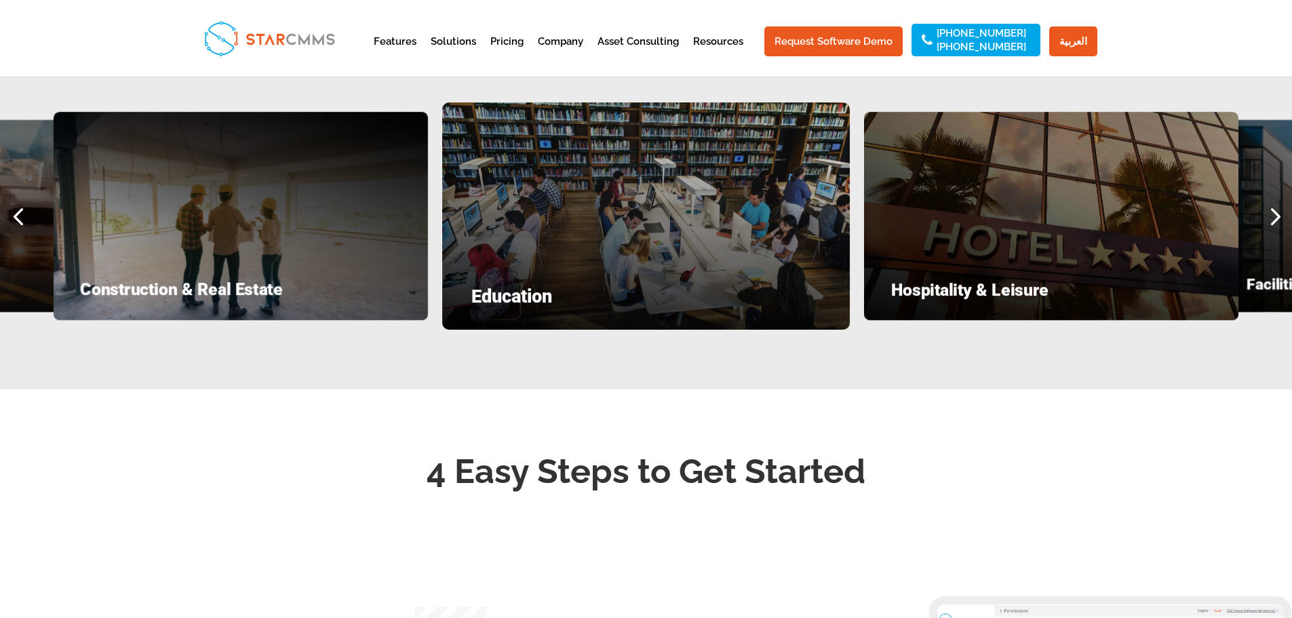
scroll to position [1831, 0]
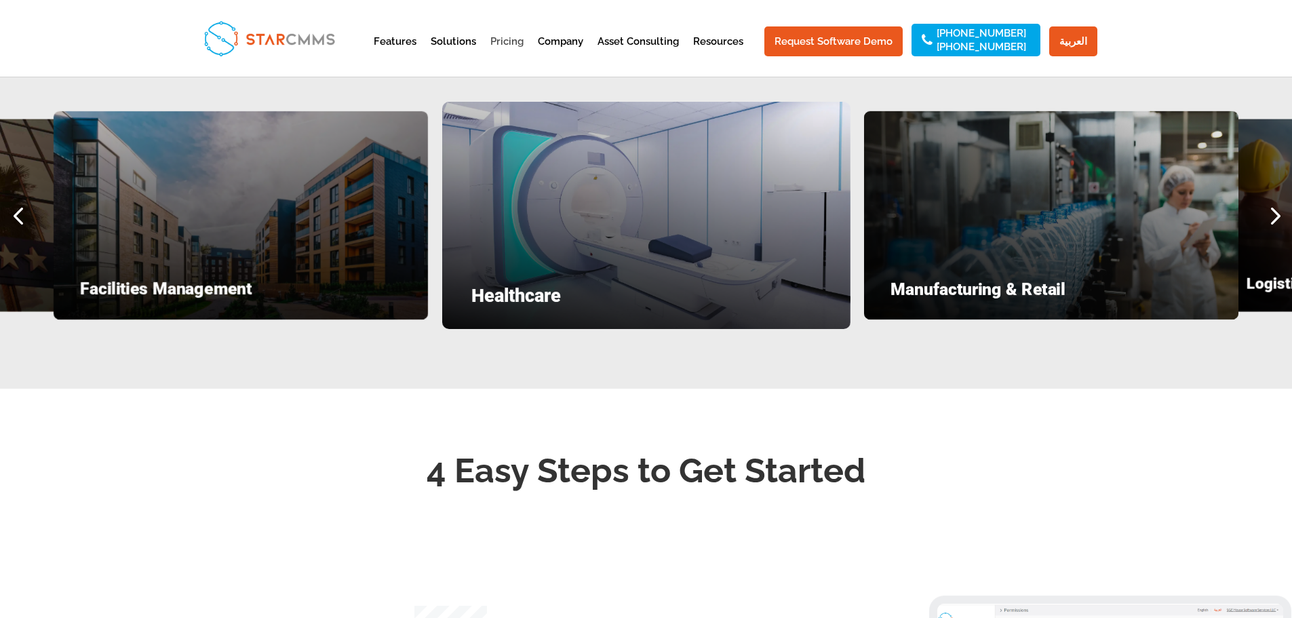
click at [513, 41] on link "Pricing" at bounding box center [506, 53] width 33 height 33
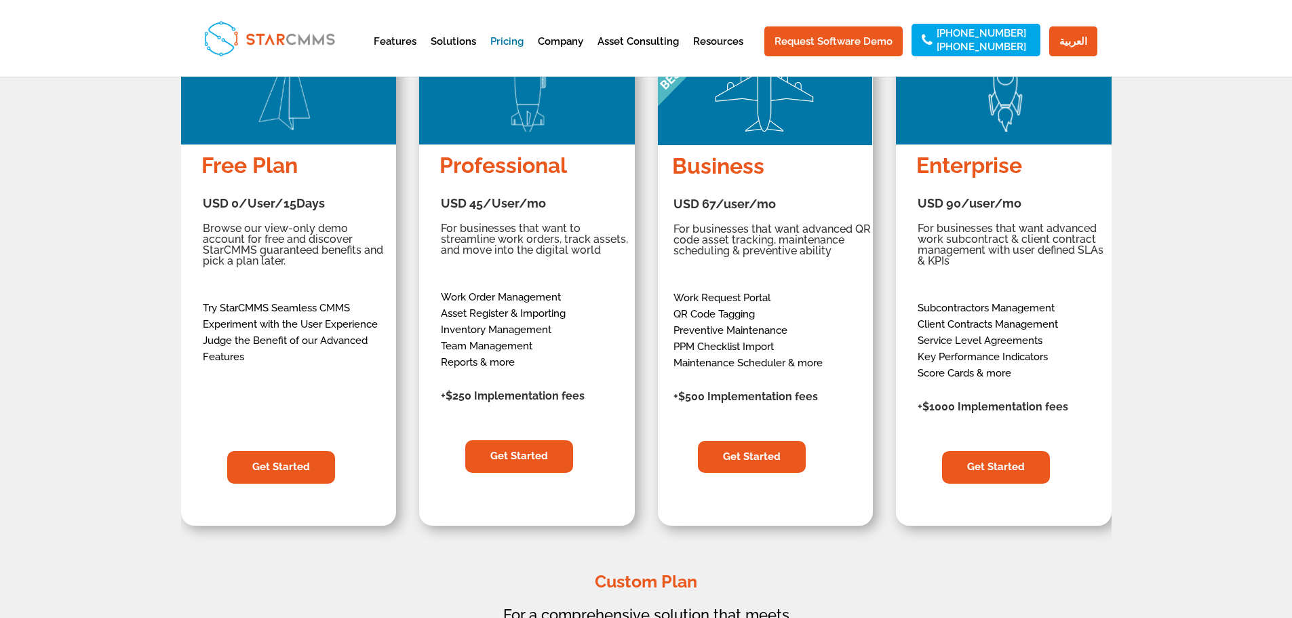
scroll to position [271, 0]
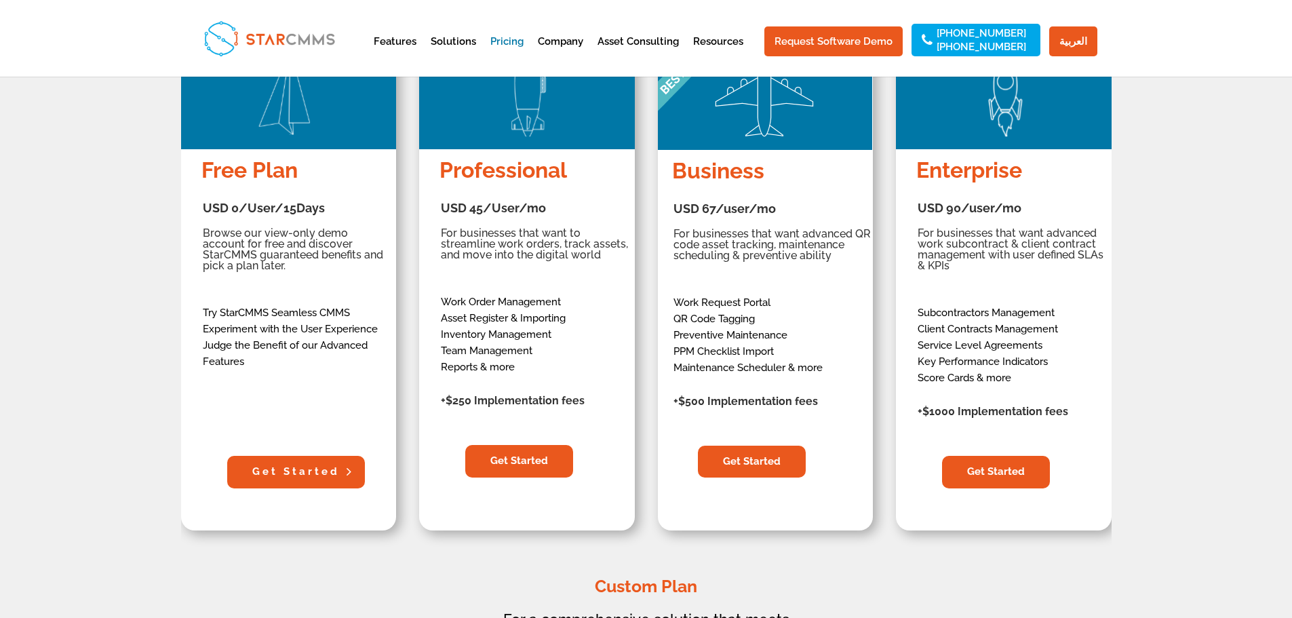
click at [292, 471] on link "Get Started" at bounding box center [296, 472] width 138 height 33
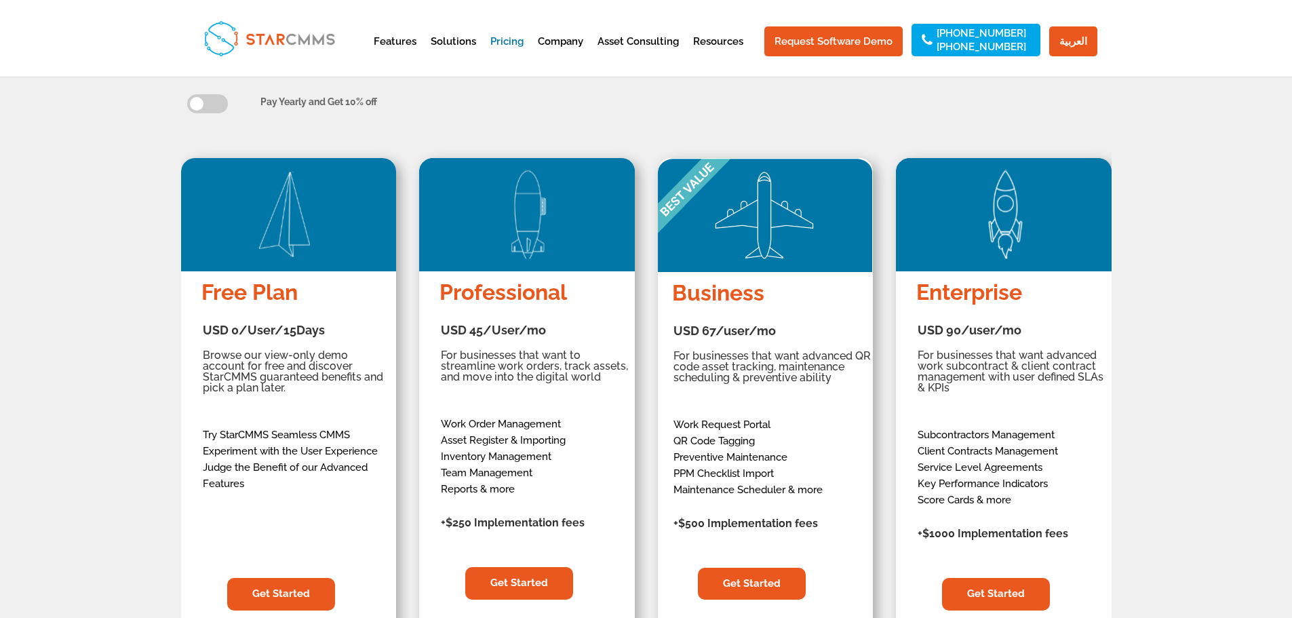
scroll to position [0, 0]
